Goal: Task Accomplishment & Management: Manage account settings

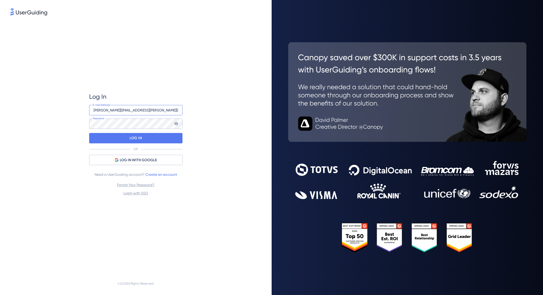
drag, startPoint x: 117, startPoint y: 109, endPoint x: 93, endPoint y: 109, distance: 23.3
click at [93, 109] on input "[PERSON_NAME][EMAIL_ADDRESS][PERSON_NAME][DOMAIN_NAME]" at bounding box center [135, 110] width 93 height 10
drag, startPoint x: 120, startPoint y: 112, endPoint x: 83, endPoint y: 112, distance: 36.6
click at [83, 112] on div "Log In [PERSON_NAME][EMAIL_ADDRESS][PERSON_NAME][DOMAIN_NAME] E-mail Address Pa…" at bounding box center [135, 145] width 251 height 256
type input "[PERSON_NAME][EMAIL_ADDRESS][PERSON_NAME][DOMAIN_NAME]"
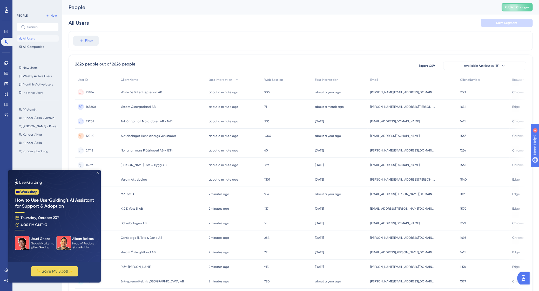
click at [441, 6] on div "People" at bounding box center [278, 7] width 420 height 7
click at [96, 171] on img at bounding box center [54, 215] width 92 height 92
click at [98, 172] on icon "Close Preview" at bounding box center [98, 172] width 2 height 2
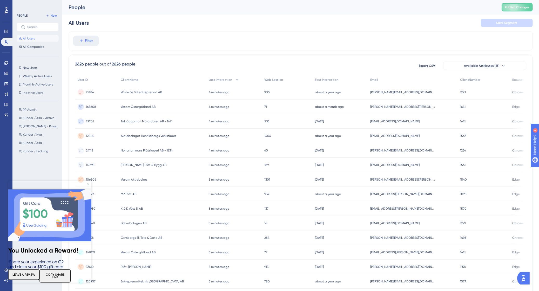
click at [88, 184] on icon "Close Preview" at bounding box center [88, 184] width 2 height 2
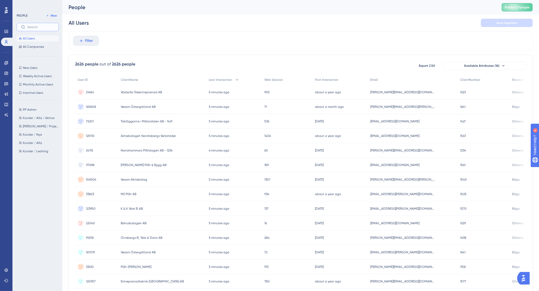
click at [36, 27] on input "text" at bounding box center [40, 27] width 27 height 4
click at [43, 26] on input "[PERSON_NAME]" at bounding box center [40, 27] width 27 height 4
type input "[GEOGRAPHIC_DATA]"
click at [150, 49] on div "Filter" at bounding box center [300, 40] width 464 height 19
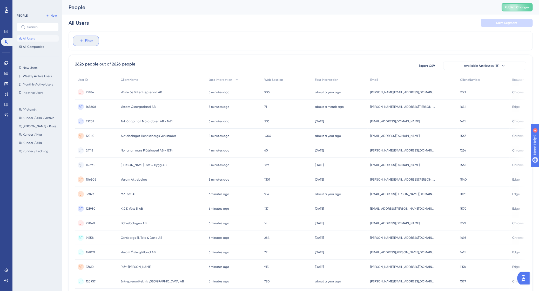
click at [91, 39] on span "Filter" at bounding box center [89, 41] width 8 height 6
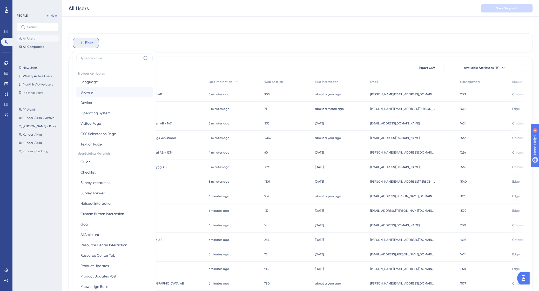
scroll to position [25, 0]
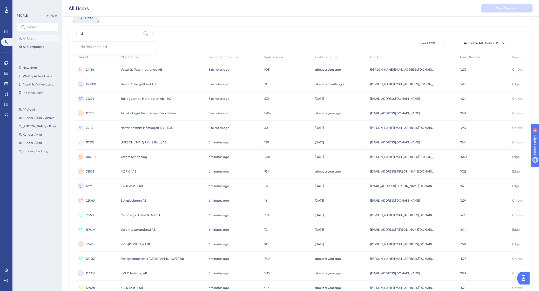
type input "sjö"
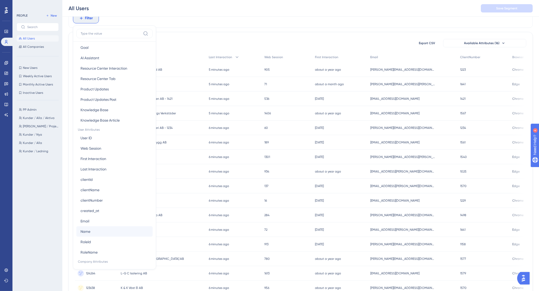
scroll to position [162, 0]
click at [116, 182] on button "clientName clientName" at bounding box center [114, 179] width 76 height 10
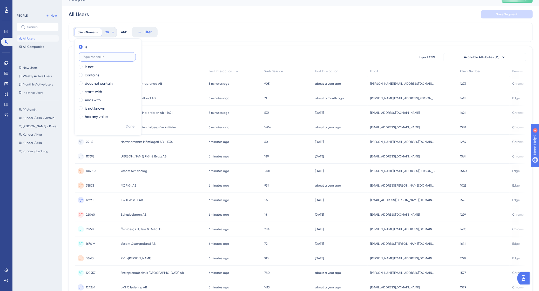
scroll to position [0, 0]
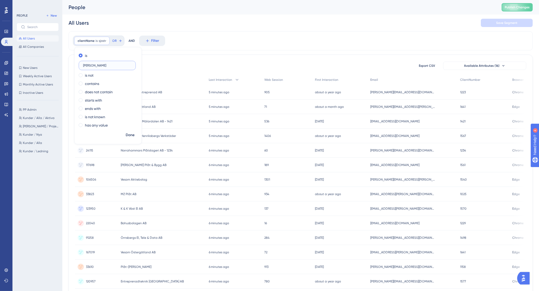
type input "[PERSON_NAME]"
click at [129, 134] on span "Done" at bounding box center [130, 135] width 9 height 6
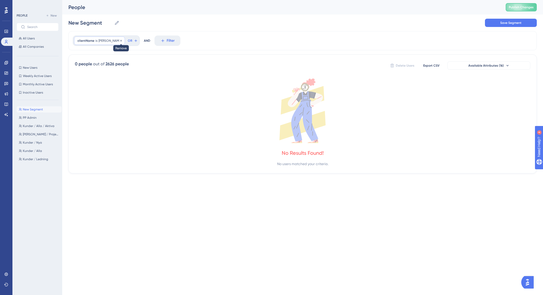
click at [120, 40] on icon at bounding box center [121, 40] width 3 height 3
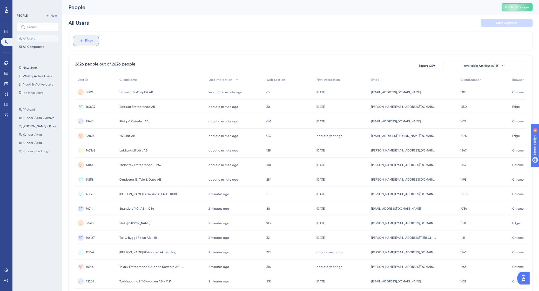
click at [93, 44] on button "Filter" at bounding box center [86, 41] width 26 height 10
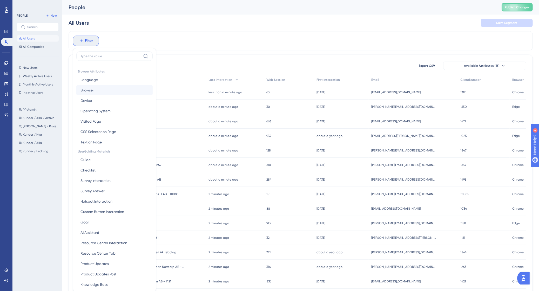
scroll to position [25, 0]
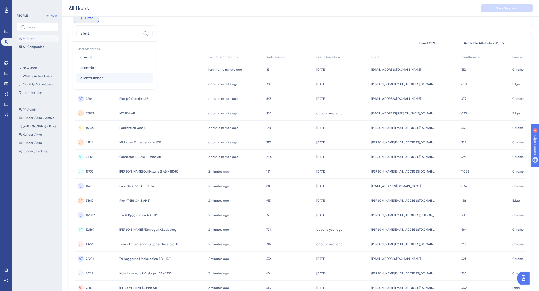
type input "client"
click at [114, 77] on button "clientNumber clientNumber" at bounding box center [114, 78] width 76 height 10
click at [83, 64] on div "is" at bounding box center [107, 62] width 57 height 6
type input "1482"
click at [124, 97] on button "Done" at bounding box center [130, 96] width 15 height 9
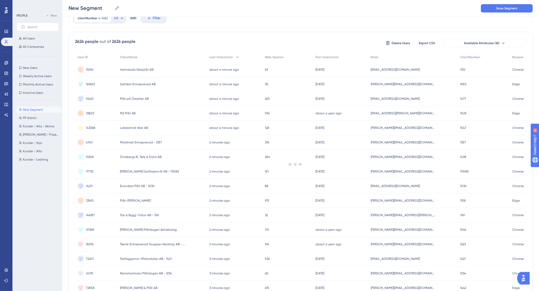
scroll to position [0, 0]
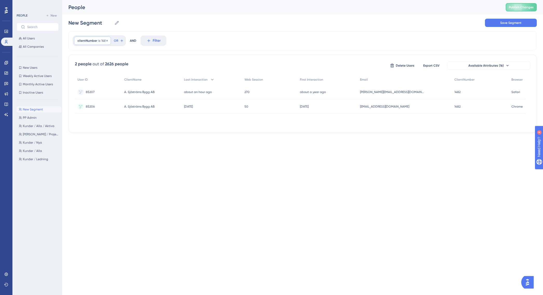
click at [100, 42] on div "clientNumber is 1482 1482 Remove" at bounding box center [92, 41] width 37 height 8
click at [105, 81] on input "1482" at bounding box center [105, 82] width 42 height 6
type input "1004"
click at [128, 120] on span "Done" at bounding box center [130, 119] width 9 height 6
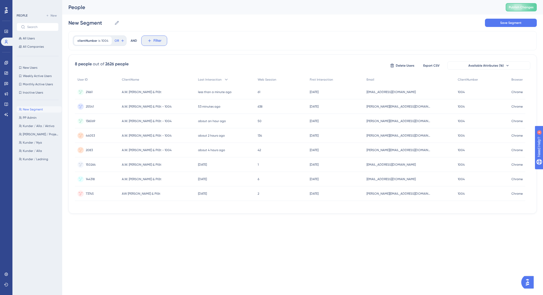
click at [147, 42] on icon at bounding box center [149, 40] width 5 height 5
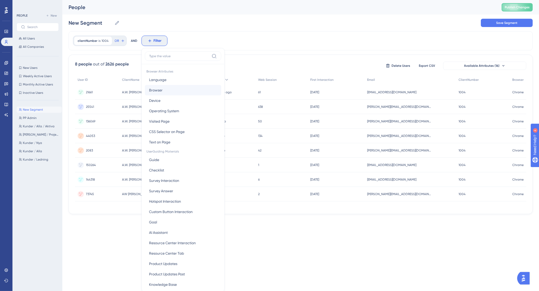
scroll to position [25, 0]
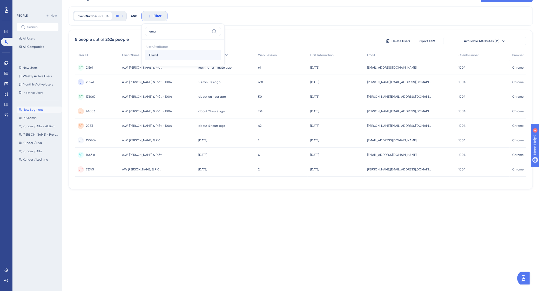
type input "ema"
click at [167, 55] on button "Email Email" at bounding box center [183, 55] width 76 height 10
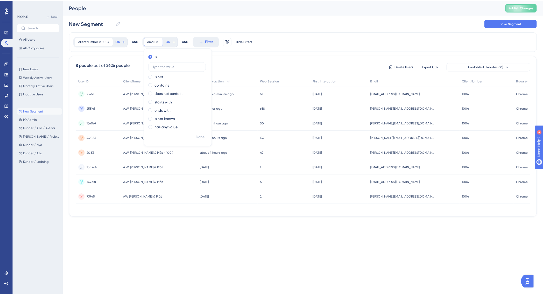
scroll to position [0, 0]
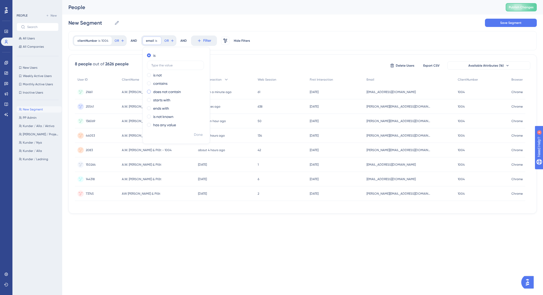
click at [168, 91] on label "does not contain" at bounding box center [167, 92] width 28 height 6
type input "@[DOMAIN_NAME]"
click at [201, 132] on span "Done" at bounding box center [198, 135] width 9 height 6
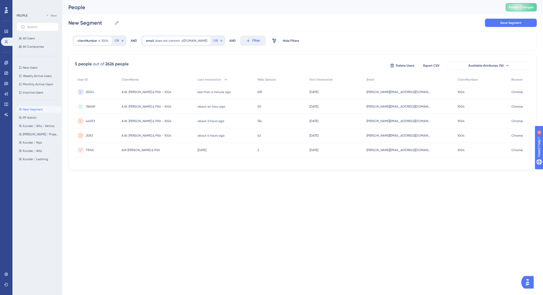
click at [371, 0] on html "Performance Users Engagement Widgets Feedback Product Updates Knowledge Base AI…" at bounding box center [271, 0] width 543 height 0
click at [317, 51] on div "clientNumber is 1004 1004 Remove OR AND email does not contain @[DOMAIN_NAME] @…" at bounding box center [302, 100] width 469 height 139
click at [296, 183] on div "Performance Users Engagement Widgets Feedback Product Updates Knowledge Base AI…" at bounding box center [271, 93] width 543 height 187
click at [363, 0] on html "Performance Users Engagement Widgets Feedback Product Updates Knowledge Base AI…" at bounding box center [271, 0] width 543 height 0
click at [323, 28] on div "New Segment New Segment Save Segment" at bounding box center [302, 23] width 469 height 17
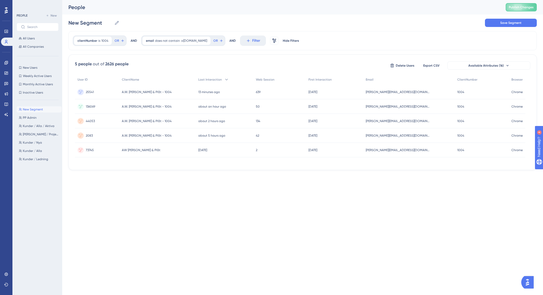
click at [301, 0] on html "Performance Users Engagement Widgets Feedback Product Updates Knowledge Base AI…" at bounding box center [271, 0] width 543 height 0
click at [305, 0] on html "Performance Users Engagement Widgets Feedback Product Updates Knowledge Base AI…" at bounding box center [271, 0] width 543 height 0
click at [91, 38] on div "clientNumber is 1004 1004 Remove" at bounding box center [93, 41] width 38 height 8
click at [97, 80] on input "1004" at bounding box center [105, 82] width 42 height 6
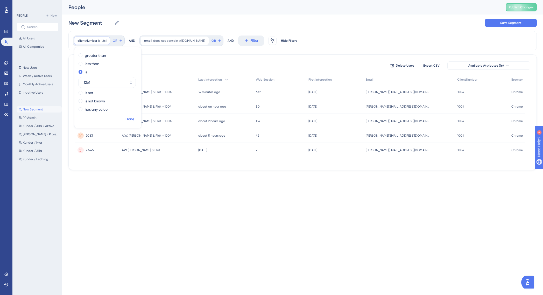
type input "1261"
click at [129, 118] on span "Done" at bounding box center [130, 119] width 9 height 6
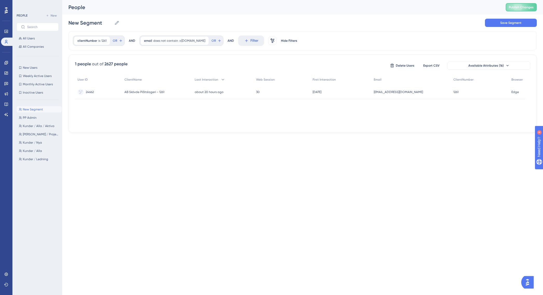
click at [224, 0] on html "Performance Users Engagement Widgets Feedback Product Updates Knowledge Base AI…" at bounding box center [271, 0] width 543 height 0
click at [96, 40] on span "clientNumber" at bounding box center [88, 41] width 20 height 4
type input "1475"
click at [131, 119] on span "Done" at bounding box center [130, 119] width 9 height 6
click at [316, 142] on div "Performance Users Engagement Widgets Feedback Product Updates Knowledge Base AI…" at bounding box center [271, 74] width 543 height 149
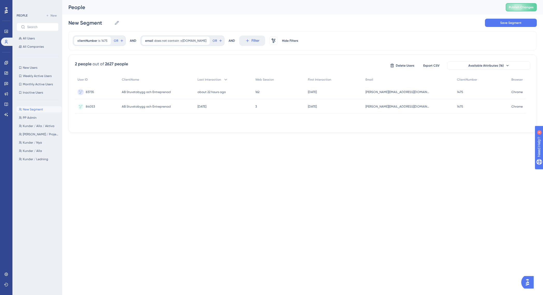
click at [285, 0] on html "Performance Users Engagement Widgets Feedback Product Updates Knowledge Base AI…" at bounding box center [271, 0] width 543 height 0
click at [89, 38] on div "clientNumber is 1475 1475 Remove" at bounding box center [92, 41] width 37 height 8
click at [95, 82] on input "1475" at bounding box center [105, 82] width 42 height 6
type input "1346"
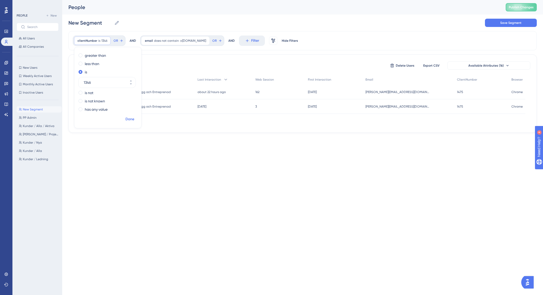
click at [131, 120] on span "Done" at bounding box center [130, 119] width 9 height 6
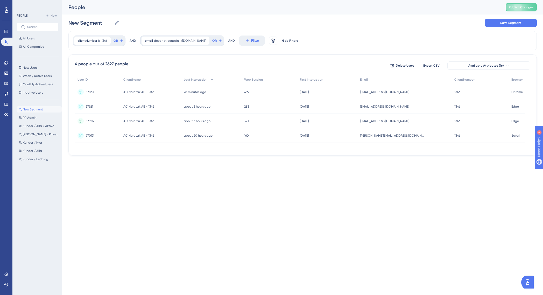
click at [411, 0] on html "Performance Users Engagement Widgets Feedback Product Updates Knowledge Base AI…" at bounding box center [271, 0] width 543 height 0
click at [461, 0] on html "Performance Users Engagement Widgets Feedback Product Updates Knowledge Base AI…" at bounding box center [271, 0] width 543 height 0
click at [425, 0] on html "Performance Users Engagement Widgets Feedback Product Updates Knowledge Base AI…" at bounding box center [271, 0] width 543 height 0
click at [388, 162] on div "Performance Users Engagement Widgets Feedback Product Updates Knowledge Base AI…" at bounding box center [302, 82] width 481 height 164
click at [276, 0] on html "Performance Users Engagement Widgets Feedback Product Updates Knowledge Base AI…" at bounding box center [271, 0] width 543 height 0
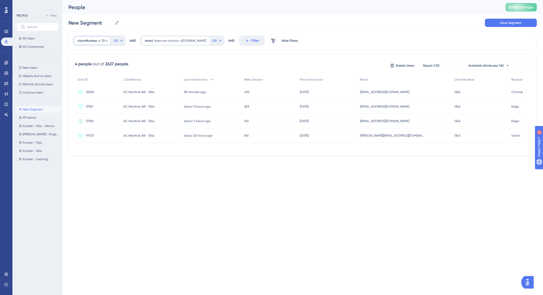
click at [95, 41] on span "clientNumber" at bounding box center [88, 41] width 20 height 4
click at [96, 84] on input "1346" at bounding box center [105, 82] width 42 height 6
click at [93, 83] on input "1346" at bounding box center [105, 82] width 42 height 6
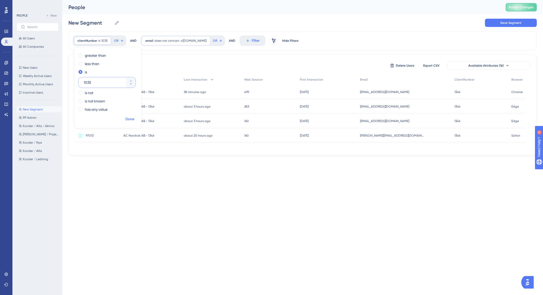
type input "1035"
click at [128, 119] on span "Done" at bounding box center [130, 119] width 9 height 6
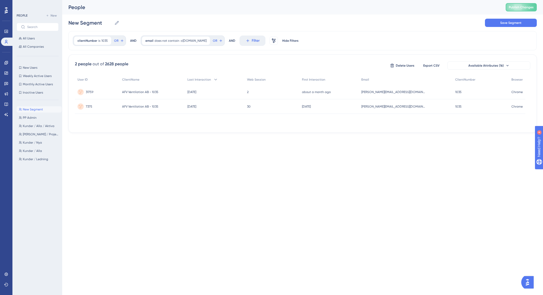
click at [232, 0] on html "Performance Users Engagement Widgets Feedback Product Updates Knowledge Base AI…" at bounding box center [271, 0] width 543 height 0
